Goal: Task Accomplishment & Management: Use online tool/utility

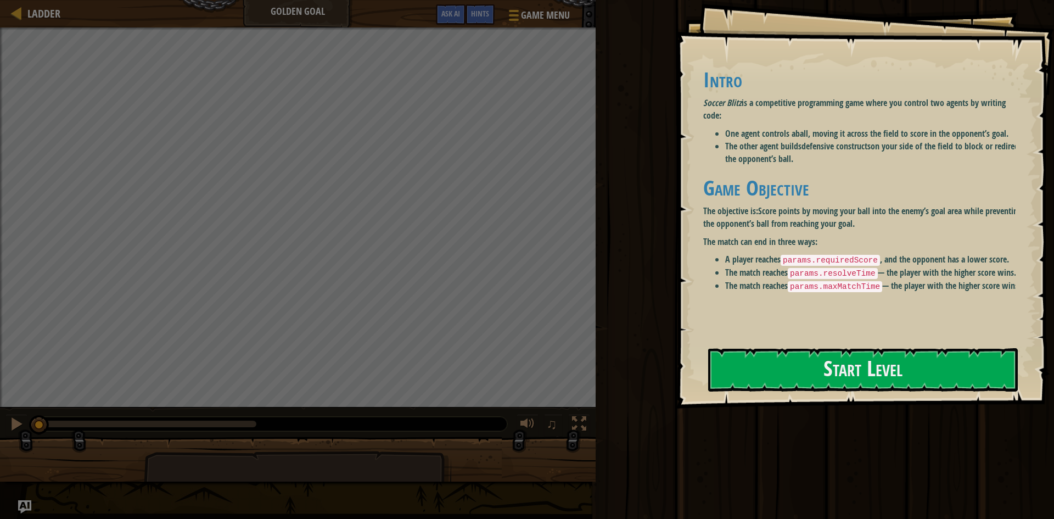
click at [729, 448] on div "Run ⇧↵ No New Code to Rank Rank My Game! Submitting... Submitted for Ranking Fa…" at bounding box center [824, 257] width 462 height 514
click at [743, 401] on div "Goals Intro Soccer Blitz is a competitive programming game where you control tw…" at bounding box center [865, 204] width 378 height 409
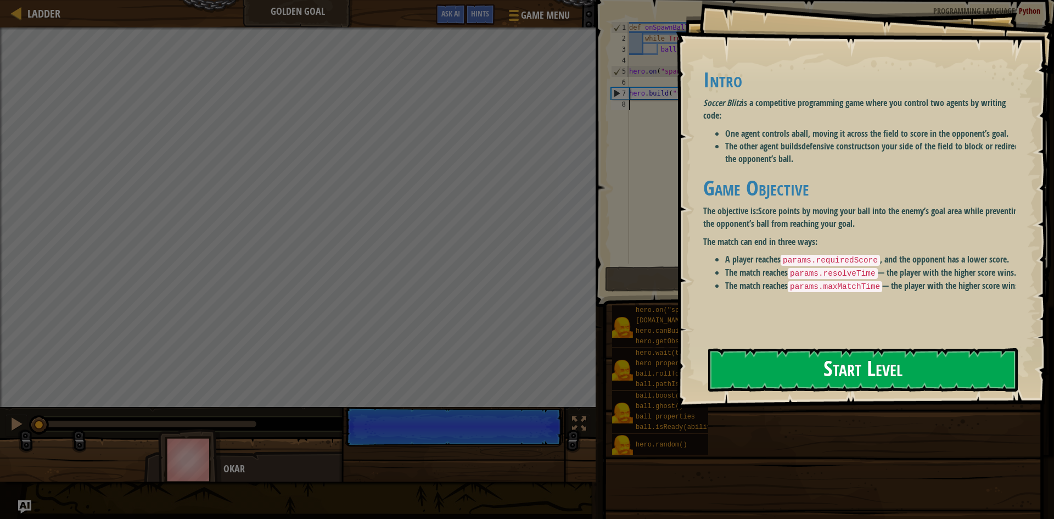
click at [760, 350] on button "Start Level" at bounding box center [863, 369] width 310 height 43
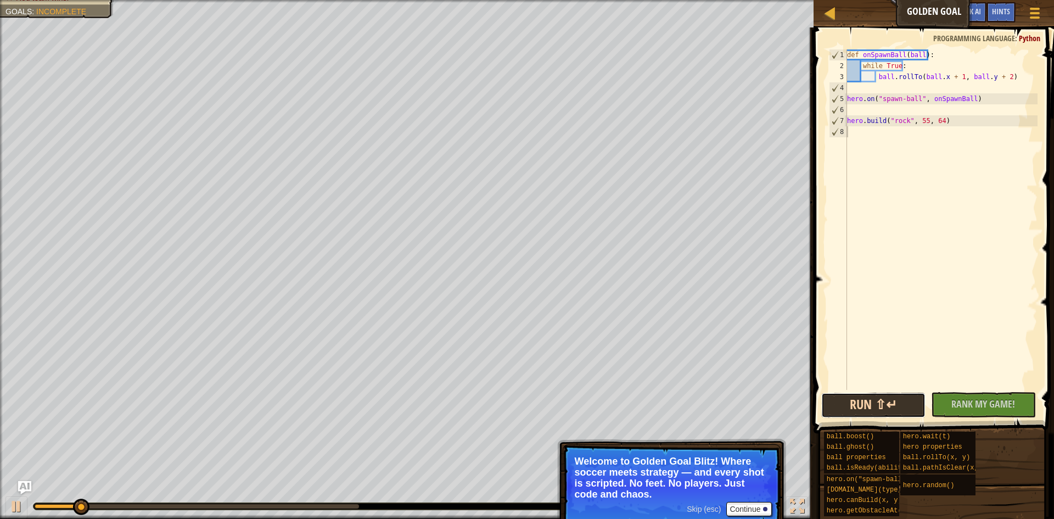
click at [872, 411] on button "Run ⇧↵" at bounding box center [874, 405] width 105 height 25
click at [885, 407] on button "Run ⇧↵" at bounding box center [874, 405] width 105 height 25
click at [884, 386] on div "def onSpawnBall ( ball ) : while True : ball . rollTo ( ball . x + 1 , ball . y…" at bounding box center [941, 230] width 193 height 362
click at [953, 73] on div "def onSpawnBall ( ball ) : while True : ball . rollTo ( ball . x + 1 , ball . y…" at bounding box center [941, 230] width 193 height 362
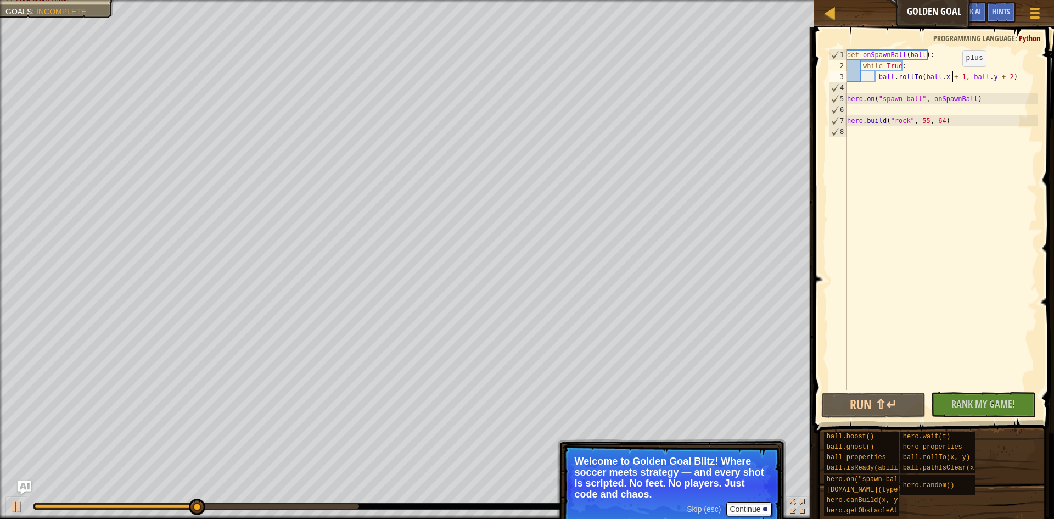
click at [953, 77] on div "def onSpawnBall ( ball ) : while True : ball . rollTo ( ball . x + 1 , ball . y…" at bounding box center [941, 230] width 193 height 362
click at [1001, 80] on div "def onSpawnBall ( ball ) : while True : ball . rollTo ( ball . x + 1 , ball . y…" at bounding box center [941, 230] width 193 height 362
click at [905, 398] on button "Run ⇧↵" at bounding box center [874, 405] width 105 height 25
click at [886, 417] on button "Run ⇧↵" at bounding box center [874, 405] width 105 height 25
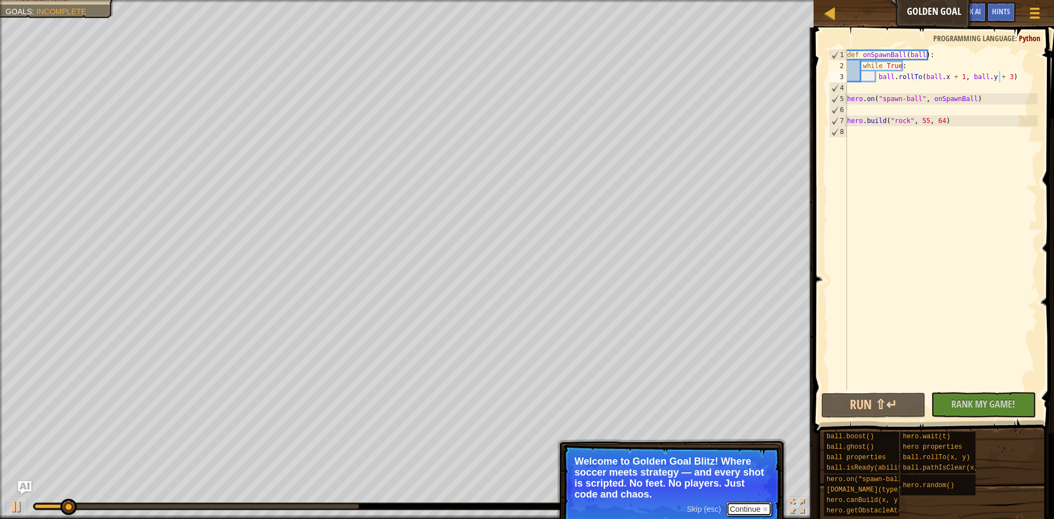
click at [749, 511] on button "Continue" at bounding box center [750, 509] width 46 height 14
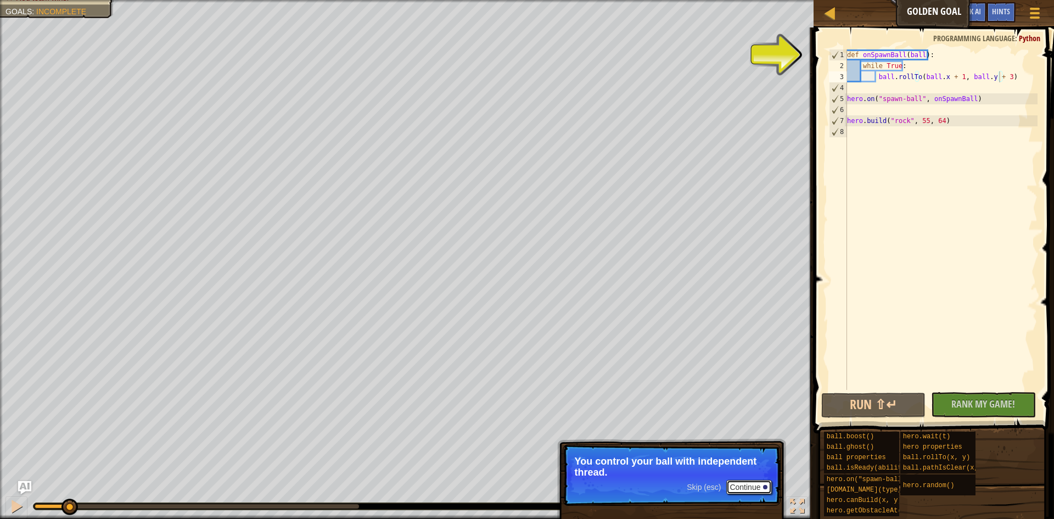
click at [752, 488] on button "Continue" at bounding box center [750, 487] width 46 height 14
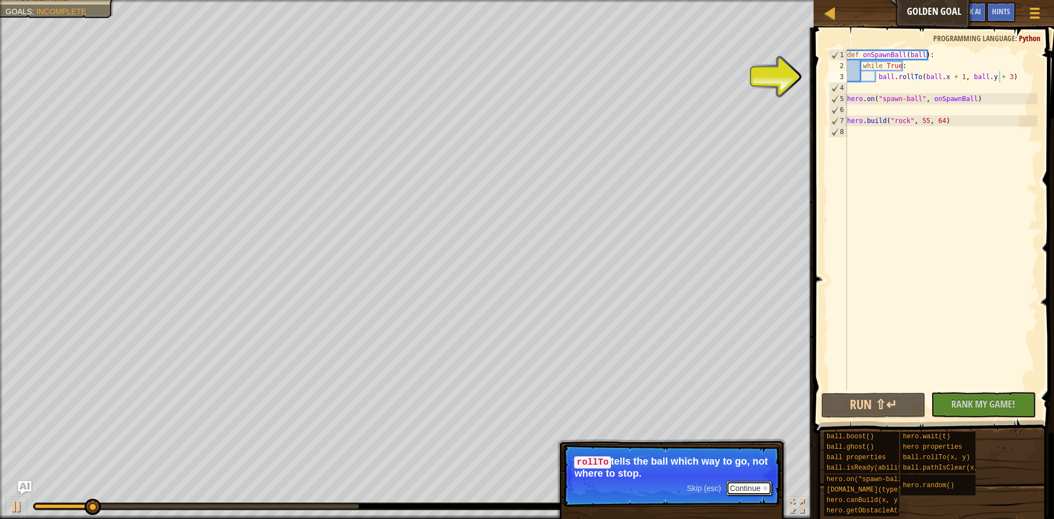
click at [755, 484] on button "Continue" at bounding box center [750, 488] width 46 height 14
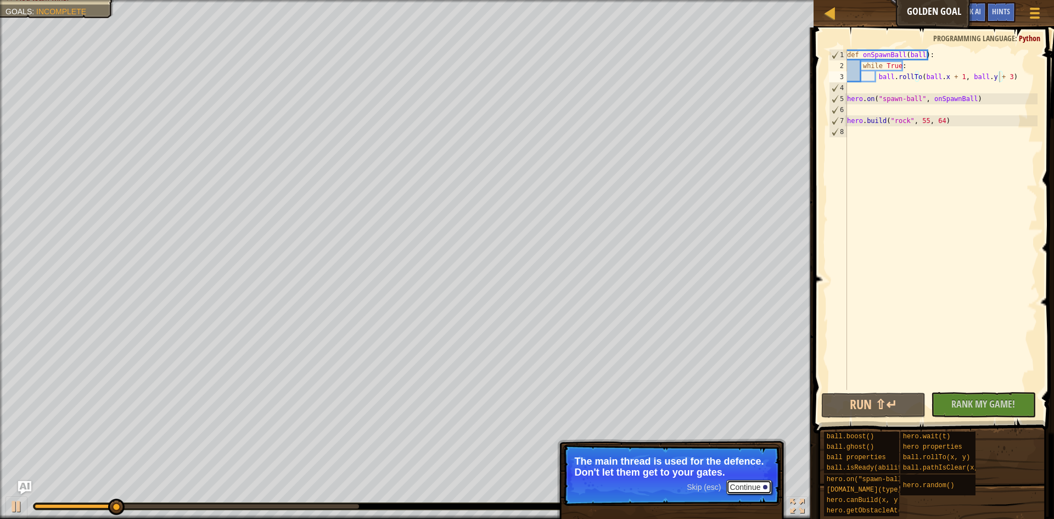
click at [755, 484] on button "Continue" at bounding box center [750, 487] width 46 height 14
click at [697, 451] on p "Skip (esc) Continue Read the hints/ documentation to learn more about the game." at bounding box center [672, 475] width 218 height 62
click at [738, 484] on button "Continue" at bounding box center [750, 487] width 46 height 14
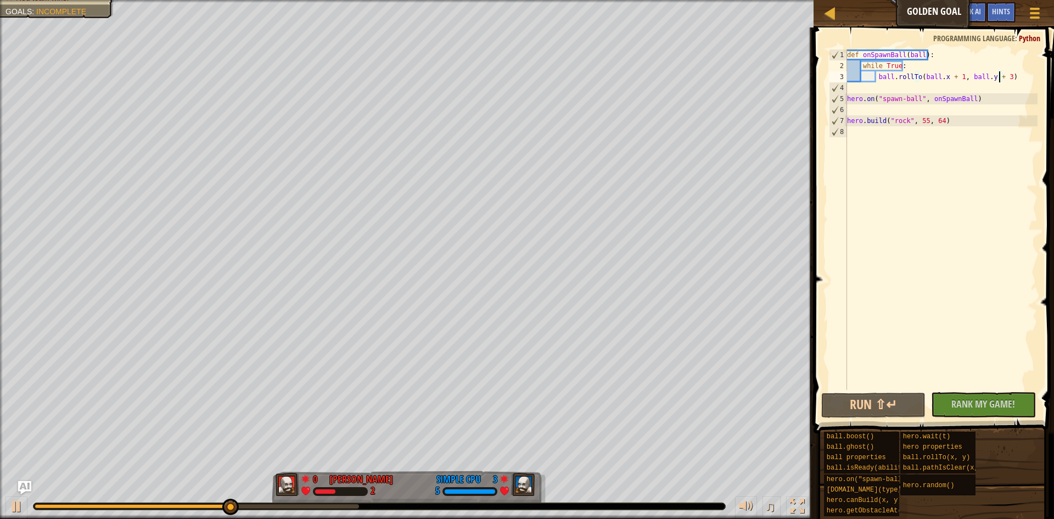
click at [905, 66] on div "def onSpawnBall ( ball ) : while True : ball . rollTo ( ball . x + 1 , ball . y…" at bounding box center [941, 230] width 193 height 362
click at [888, 65] on div "def onSpawnBall ( ball ) : while True : ball . rollTo ( ball . x + 1 , ball . y…" at bounding box center [941, 230] width 193 height 362
click at [1005, 73] on div "def onSpawnBall ( ball ) : while True : ball . rollTo ( ball . x + 1 , ball . y…" at bounding box center [941, 230] width 193 height 362
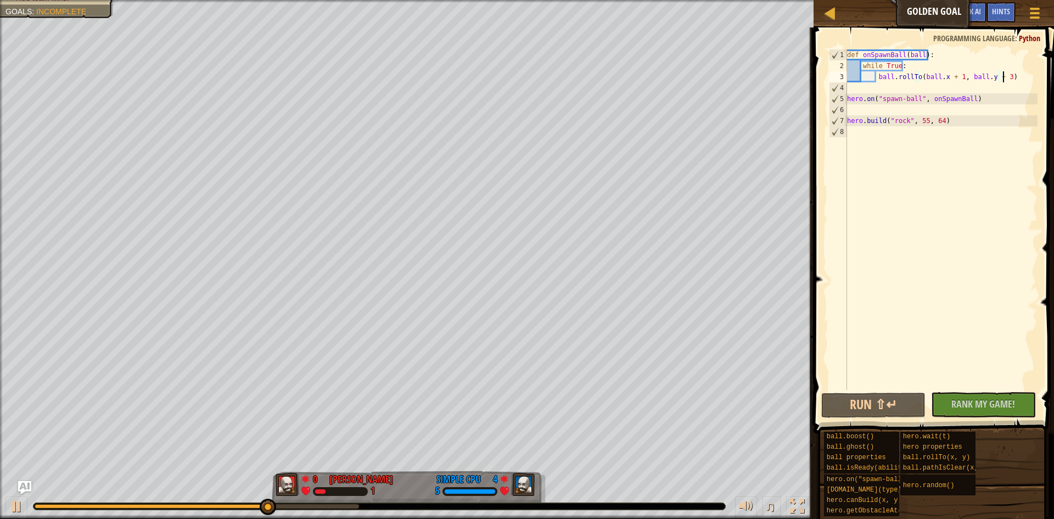
click at [1012, 77] on div "def onSpawnBall ( ball ) : while True : ball . rollTo ( ball . x + 1 , ball . y…" at bounding box center [941, 230] width 193 height 362
drag, startPoint x: 924, startPoint y: 77, endPoint x: 1013, endPoint y: 72, distance: 89.7
click at [1013, 72] on div "def onSpawnBall ( ball ) : while True : ball . rollTo ( ball . x + 1 , ball . y…" at bounding box center [941, 230] width 193 height 362
click at [1015, 72] on div "def onSpawnBall ( ball ) : while True : ball . rollTo ( ball . x + 1 , ball . y…" at bounding box center [941, 219] width 193 height 341
drag, startPoint x: 1015, startPoint y: 72, endPoint x: 877, endPoint y: 80, distance: 138.6
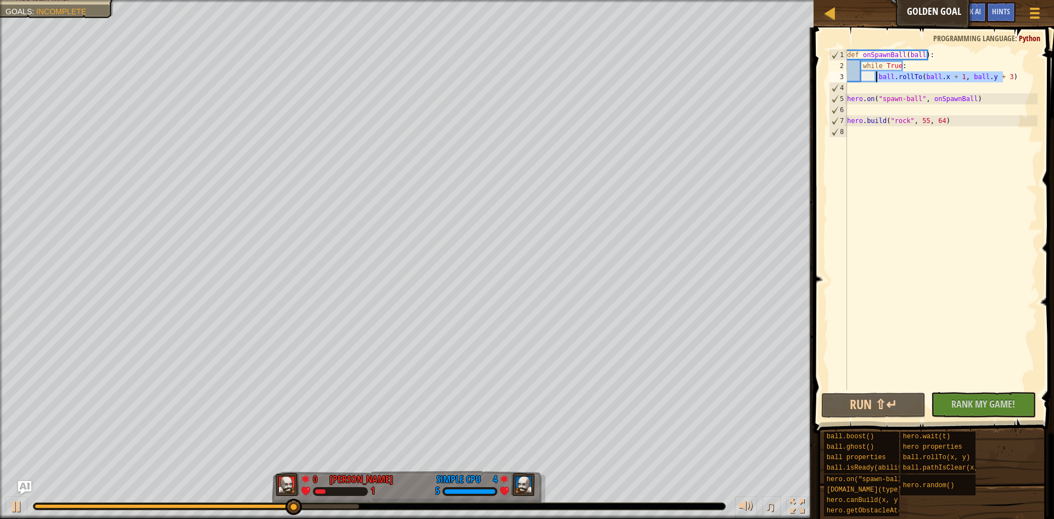
click at [877, 80] on div "def onSpawnBall ( ball ) : while True : ball . rollTo ( ball . x + 1 , ball . y…" at bounding box center [941, 230] width 193 height 362
click at [1009, 70] on div "def onSpawnBall ( ball ) : while True : ball . rollTo ( ball . x + 1 , ball . y…" at bounding box center [941, 230] width 193 height 362
type textarea "while True:"
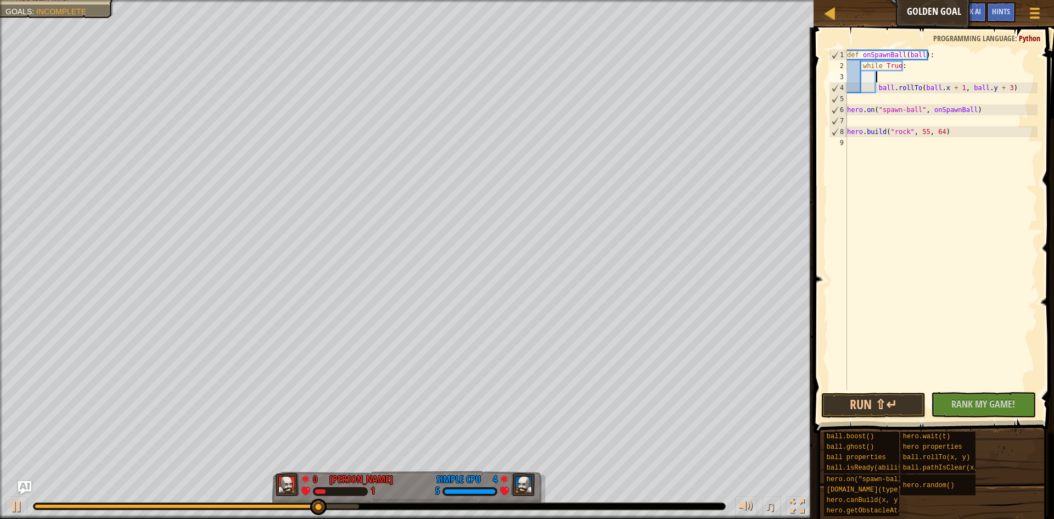
paste textarea "ball.rollTo(ball.x + 1, ball.y + 3)"
click at [952, 78] on div "def onSpawnBall ( ball ) : while True : ball . rollTo ( ball . x + 1 , ball . y…" at bounding box center [941, 230] width 193 height 362
click at [956, 78] on div "def onSpawnBall ( ball ) : while True : ball . rollTo ( ball . x + 1 , ball . y…" at bounding box center [941, 230] width 193 height 362
click at [1000, 74] on div "def onSpawnBall ( ball ) : while True : ball . rollTo ( ball . x + 3 , ball . y…" at bounding box center [941, 230] width 193 height 362
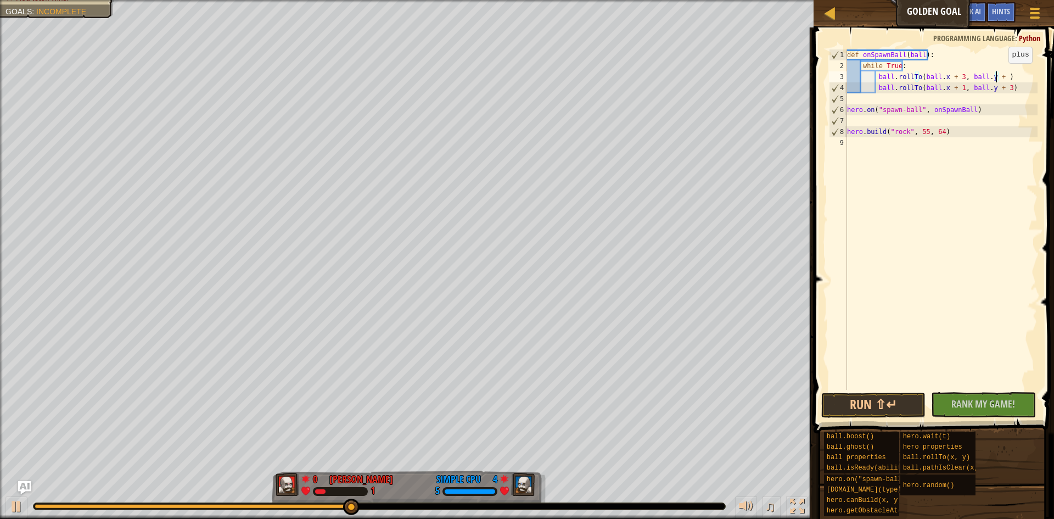
scroll to position [5, 13]
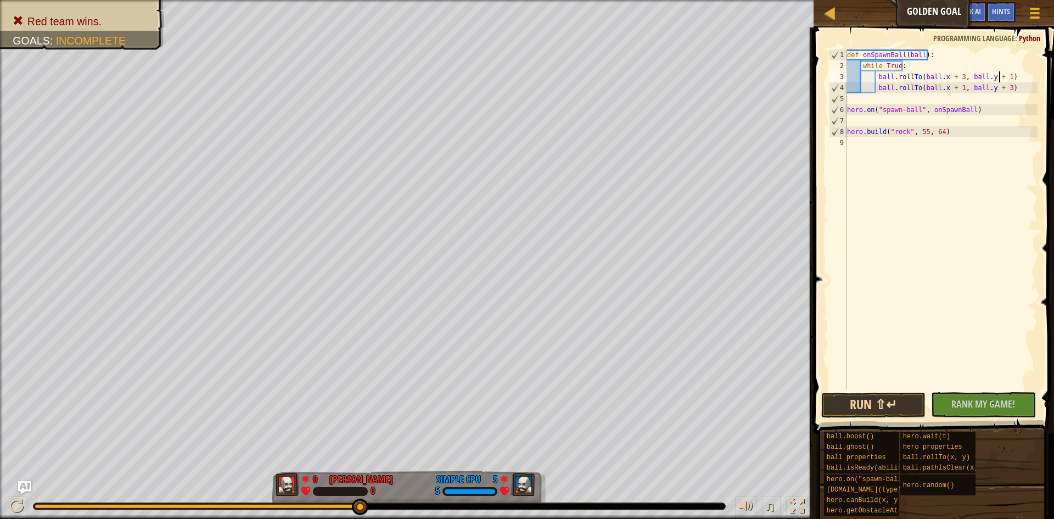
type textarea "ball.rollTo(ball.x + 3, ball.y + 1)"
click at [881, 400] on button "Run ⇧↵" at bounding box center [874, 405] width 105 height 25
